Goal: Contribute content

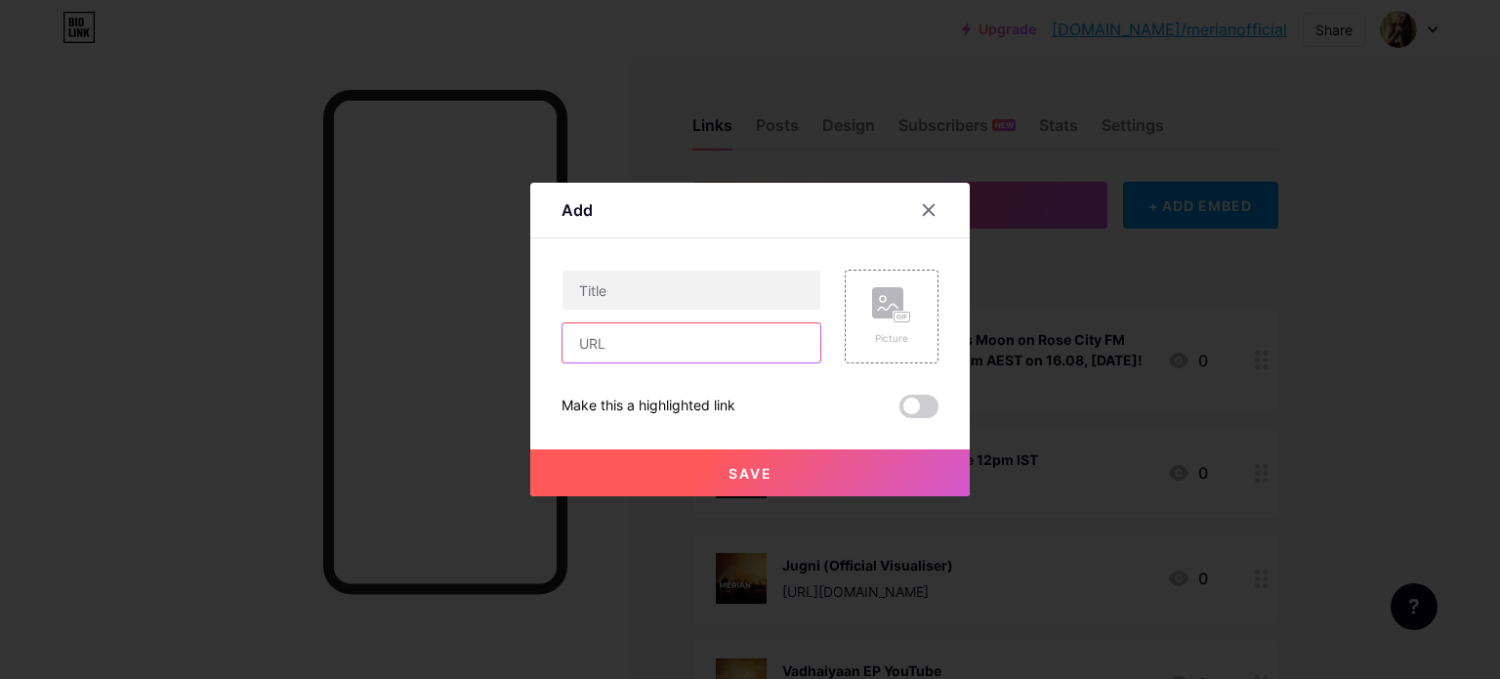
click at [626, 345] on input "text" at bounding box center [692, 342] width 258 height 39
paste input "[URL][DOMAIN_NAME]"
type input "[URL][DOMAIN_NAME]"
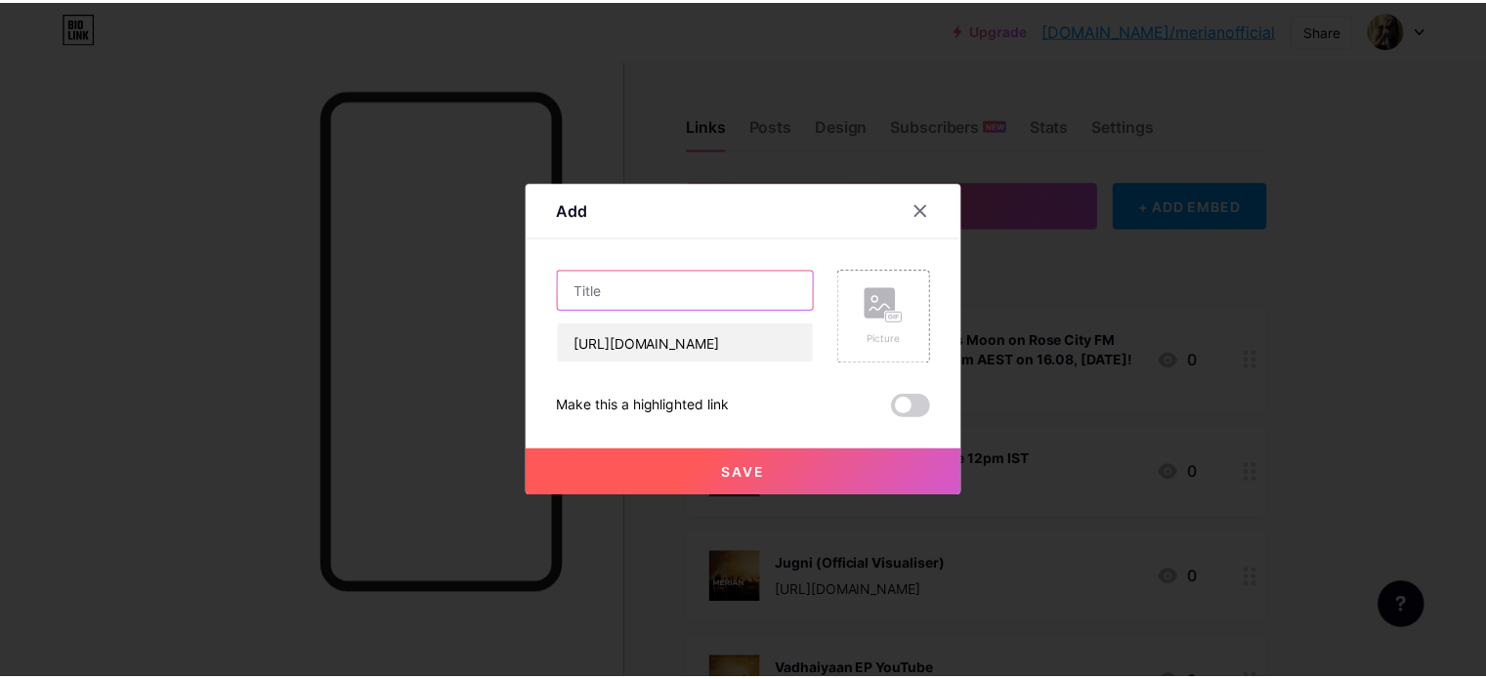
scroll to position [0, 0]
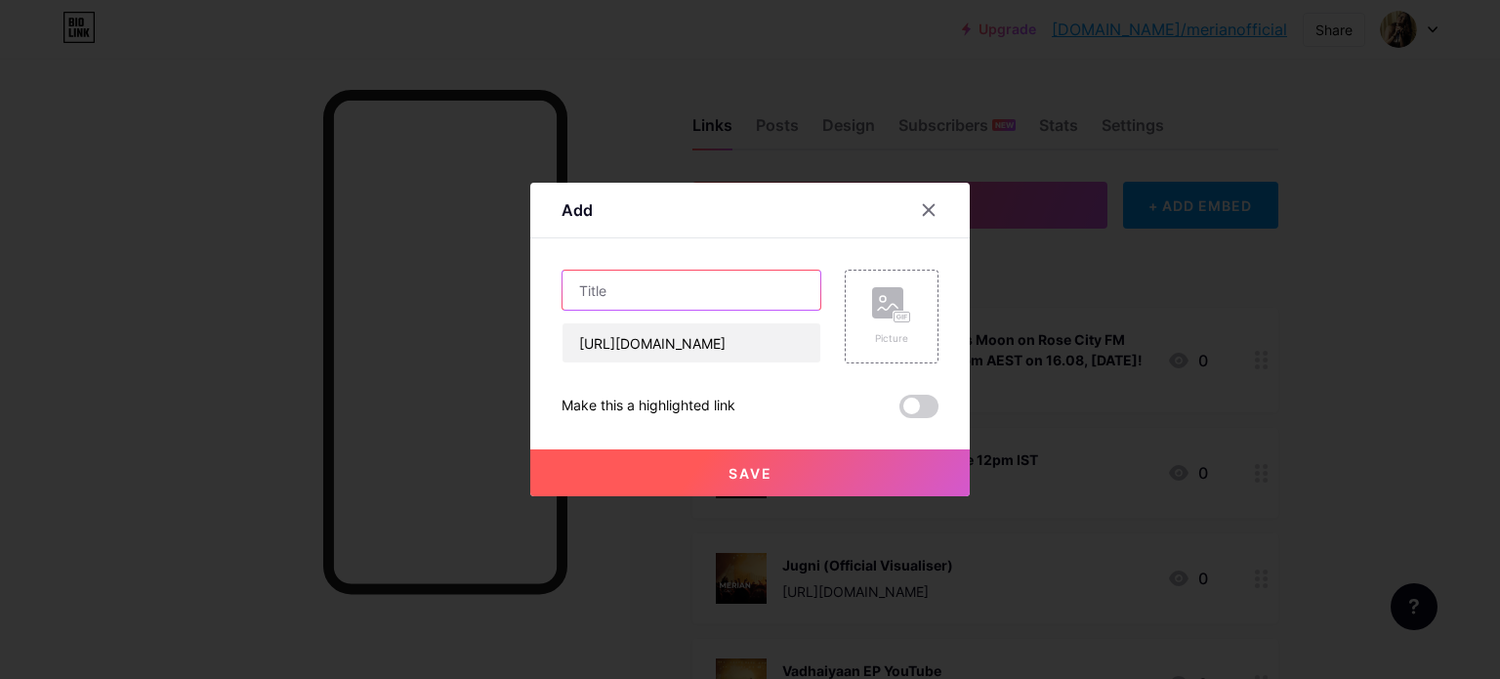
click at [683, 274] on input "text" at bounding box center [692, 290] width 258 height 39
type input "Merian Spotlight on Indie HQ [GEOGRAPHIC_DATA]"
click at [898, 331] on div "Picture" at bounding box center [891, 338] width 39 height 15
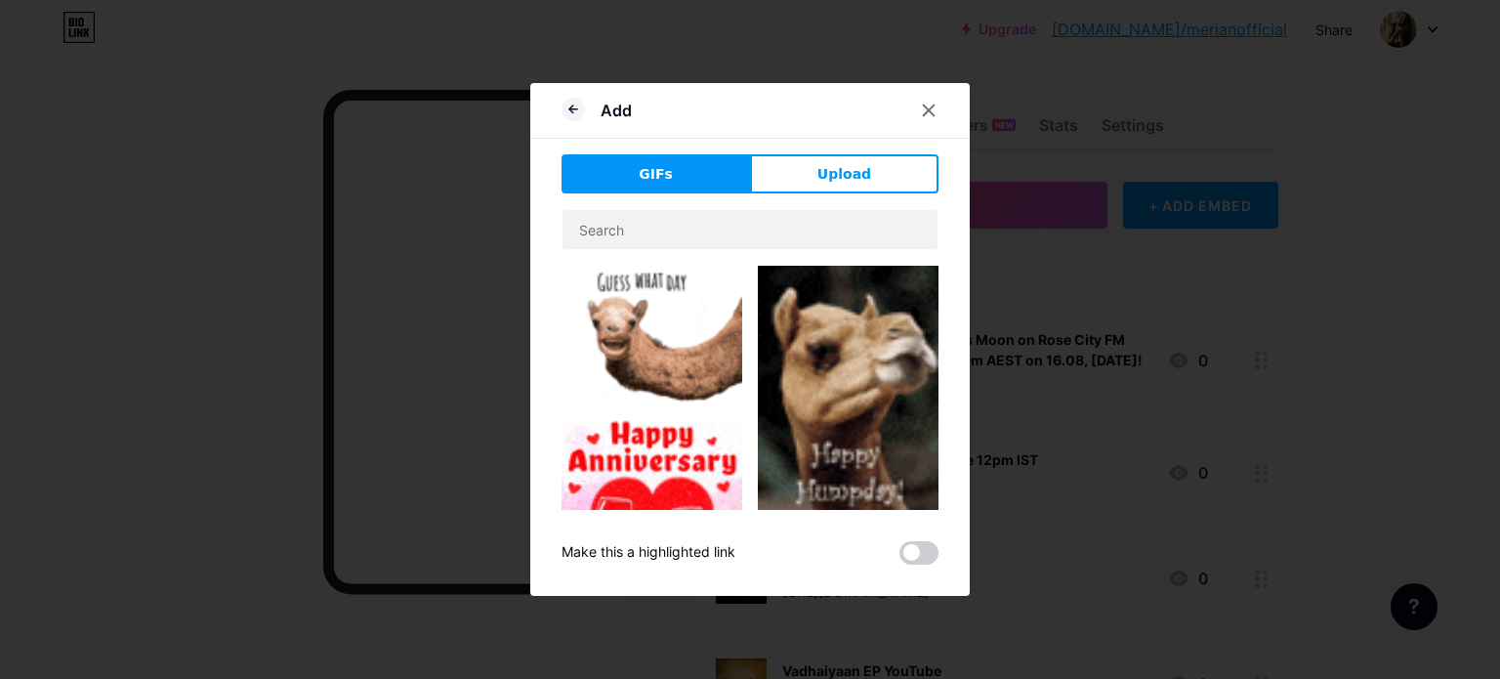
click at [835, 175] on span "Upload" at bounding box center [845, 174] width 54 height 21
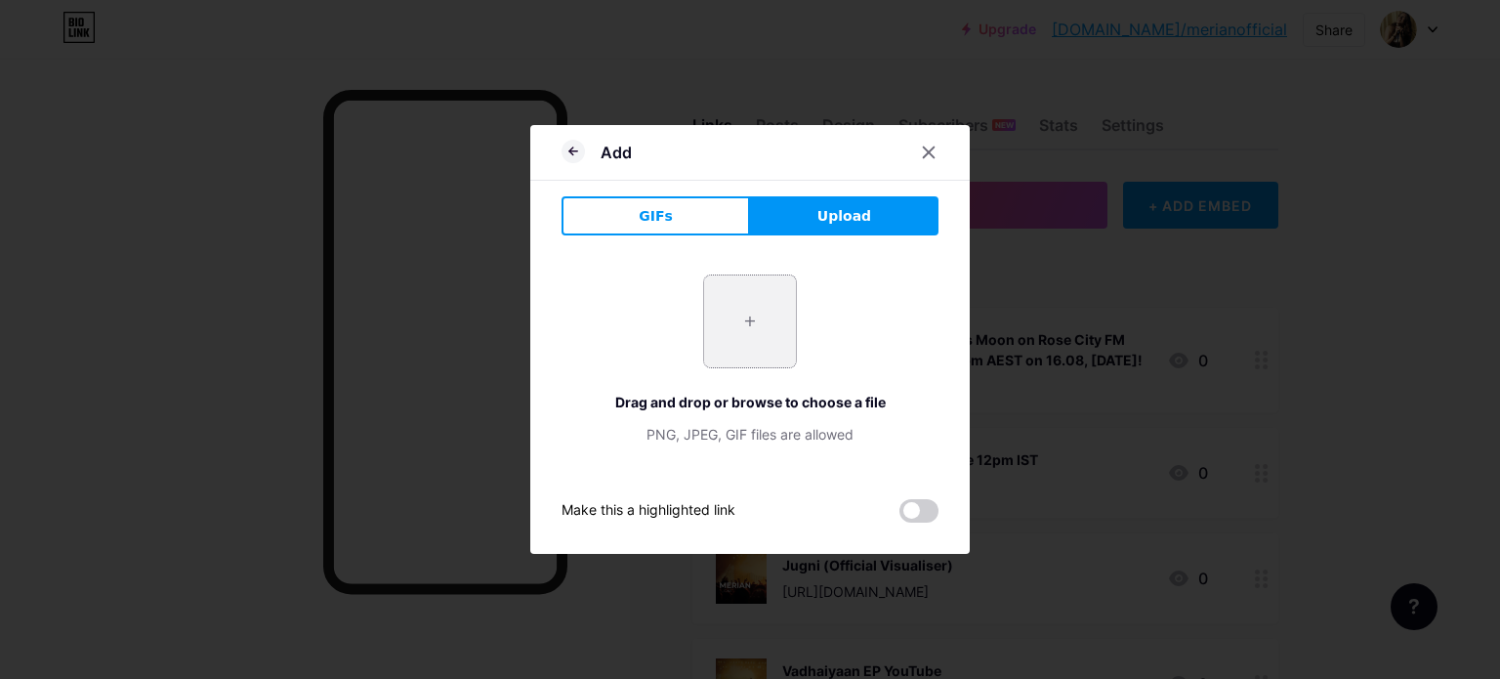
click at [784, 327] on input "file" at bounding box center [750, 321] width 92 height 92
type input "C:\fakepath\Final Profile Pic 3000 x 3000.png"
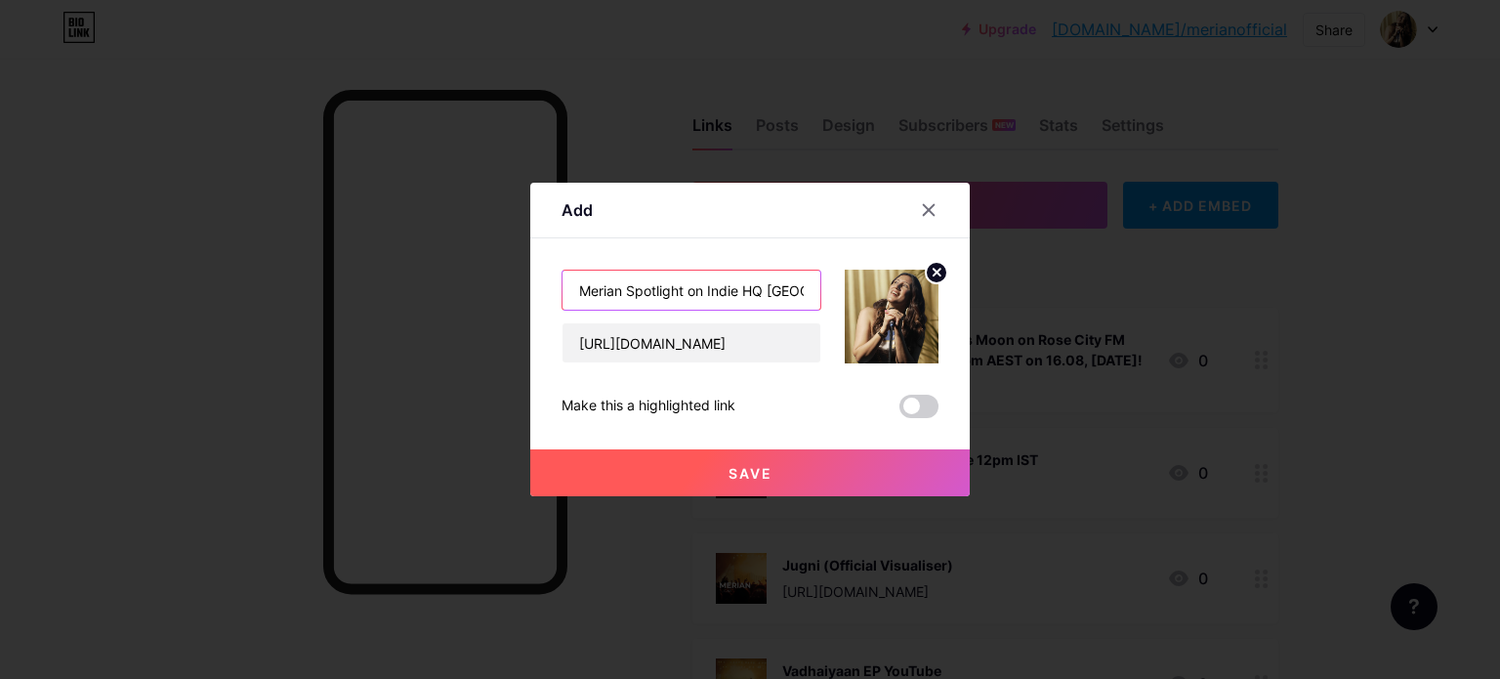
click at [738, 287] on input "Merian Spotlight on Indie HQ [GEOGRAPHIC_DATA]" at bounding box center [692, 290] width 258 height 39
click at [793, 288] on input "Merian Spotlight on IndieHQ [GEOGRAPHIC_DATA]" at bounding box center [692, 290] width 258 height 39
type input "Merian Spotlight on IndieHQ [GEOGRAPHIC_DATA]"
click at [769, 464] on button "Save" at bounding box center [750, 472] width 440 height 47
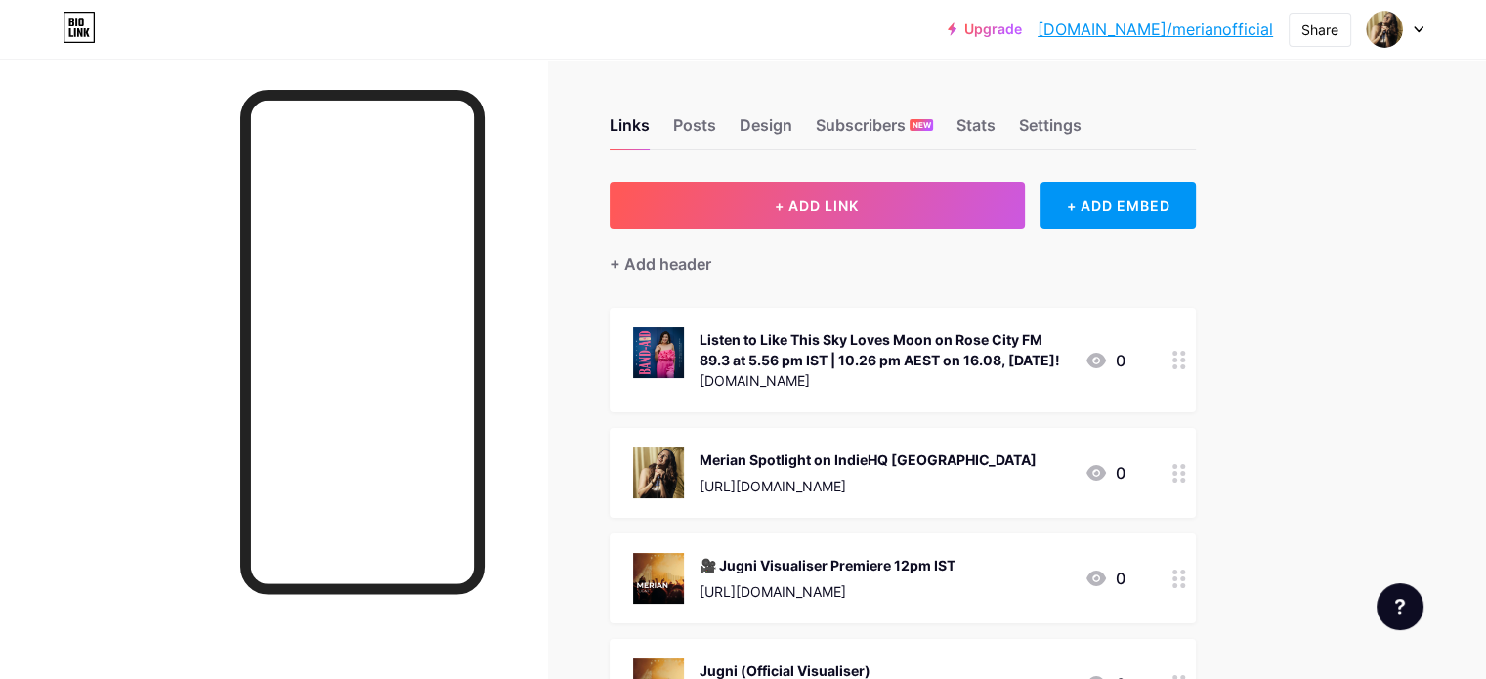
click at [1195, 501] on div at bounding box center [1178, 473] width 33 height 90
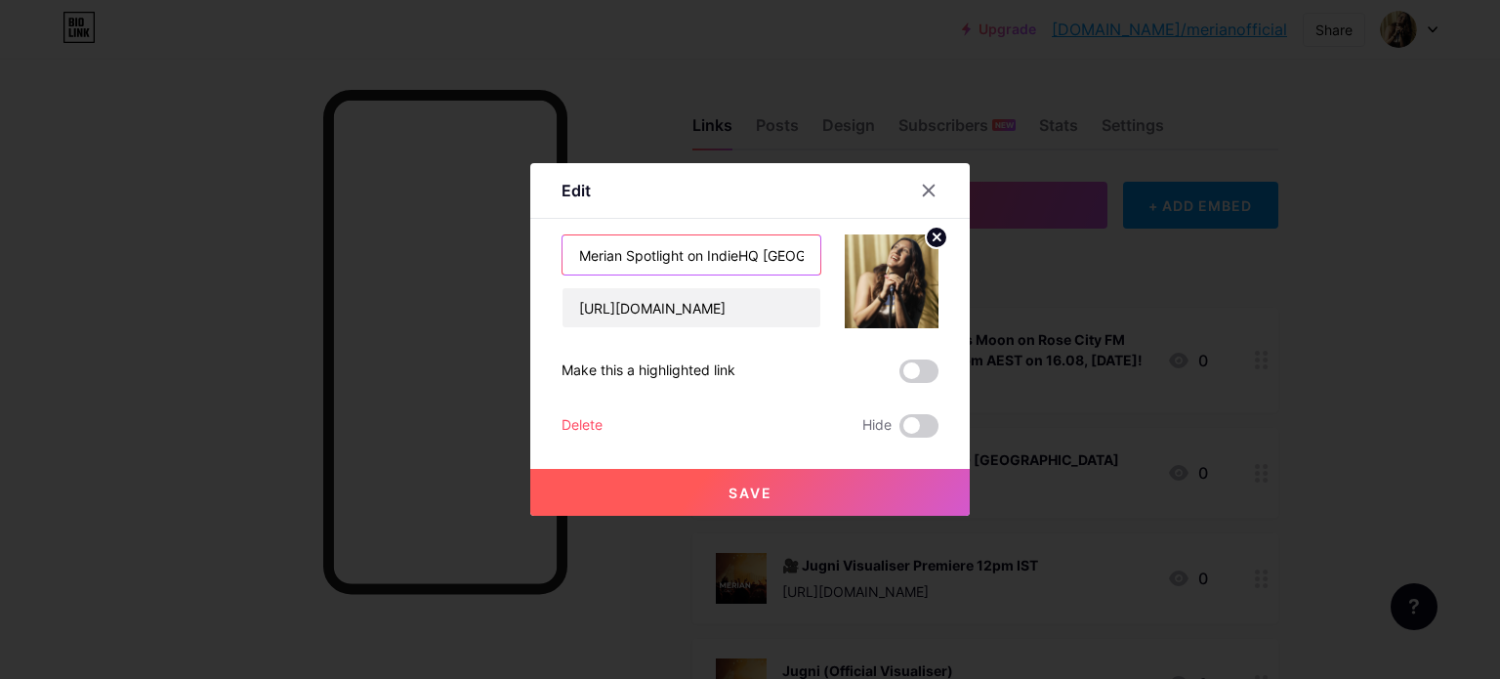
click at [769, 257] on input "Merian Spotlight on IndieHQ [GEOGRAPHIC_DATA]" at bounding box center [692, 254] width 258 height 39
type input "Merian Spotlight on IndieHQ [GEOGRAPHIC_DATA]"
click at [767, 480] on button "Save" at bounding box center [750, 492] width 440 height 47
